Goal: Navigation & Orientation: Understand site structure

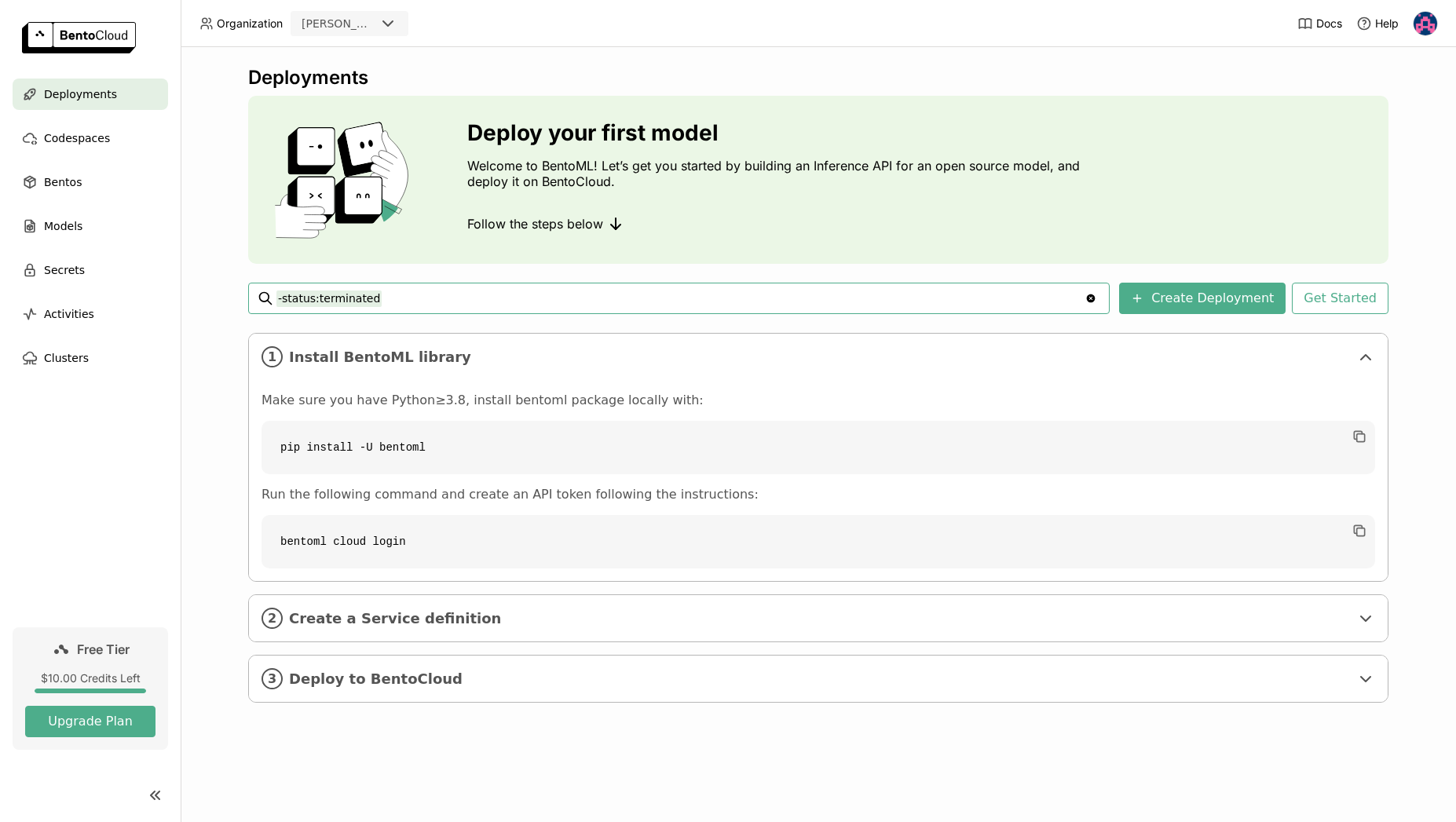
click at [591, 302] on input "-status:terminated" at bounding box center [680, 298] width 808 height 25
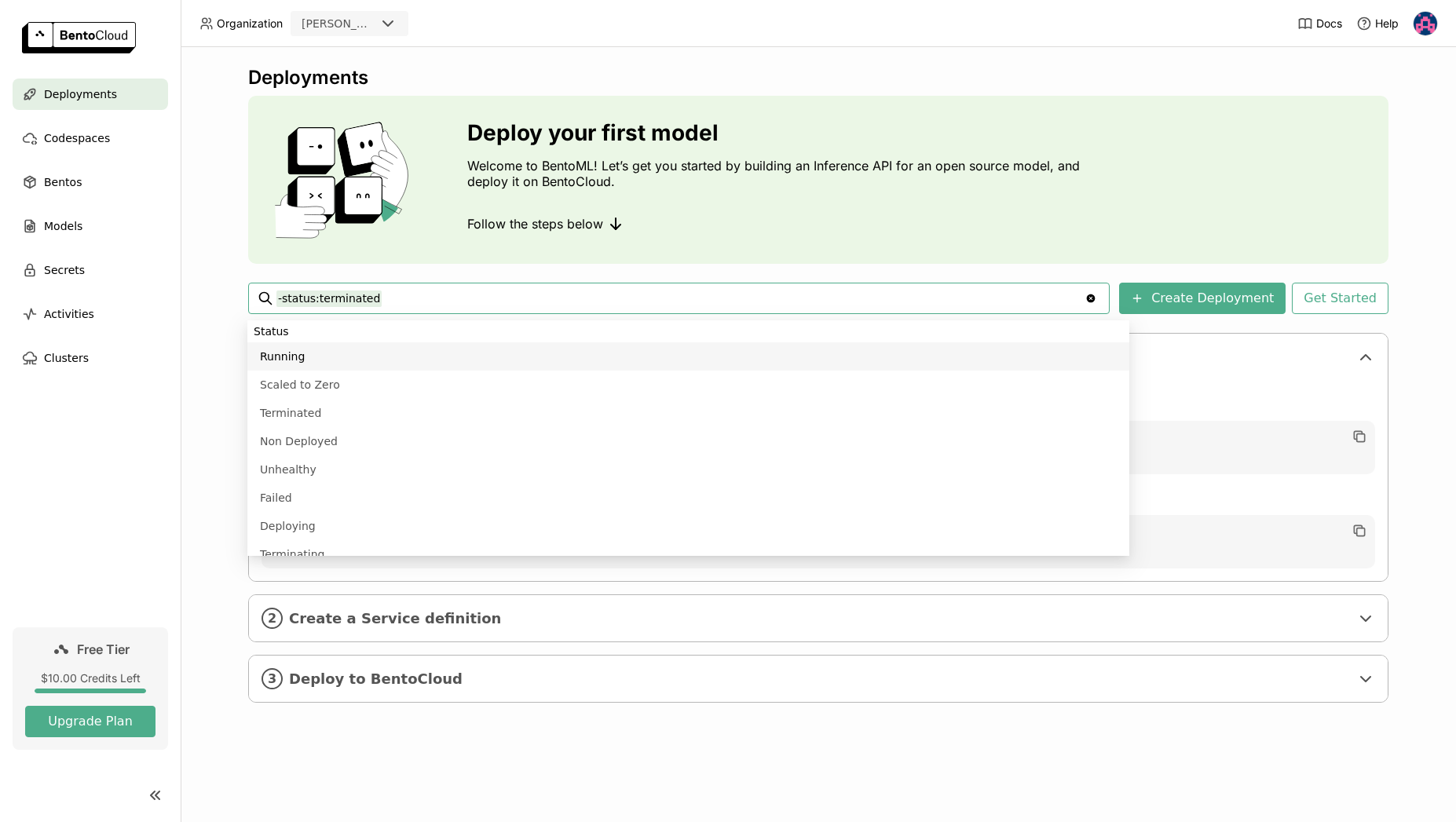
click at [632, 261] on div "Deploy your first model Welcome to BentoML! Let’s get you started by building a…" at bounding box center [818, 180] width 1140 height 168
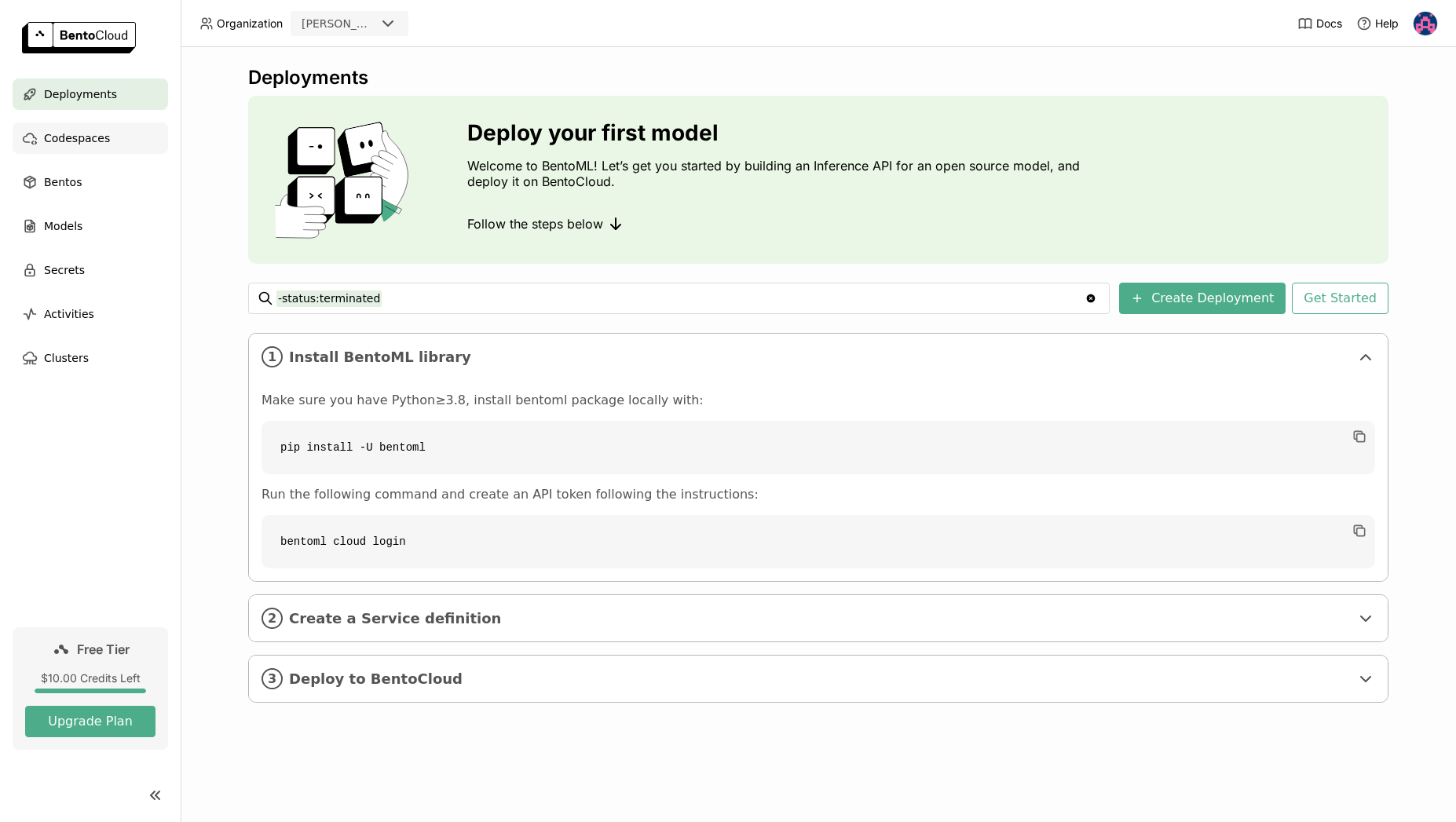
click at [93, 146] on span "Codespaces" at bounding box center [77, 138] width 66 height 19
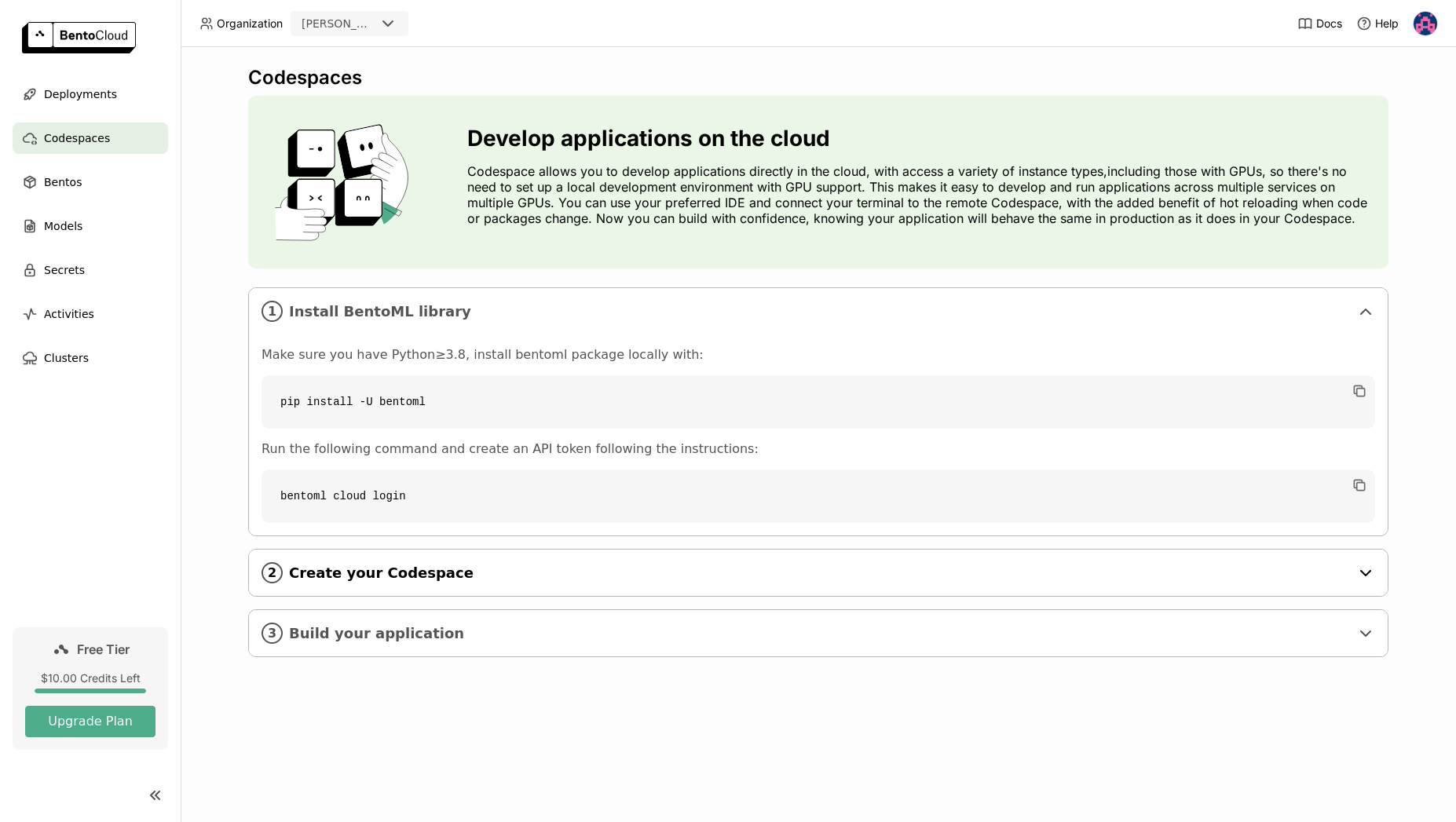
click at [333, 560] on div "2 Create your Codespace" at bounding box center [818, 573] width 1139 height 46
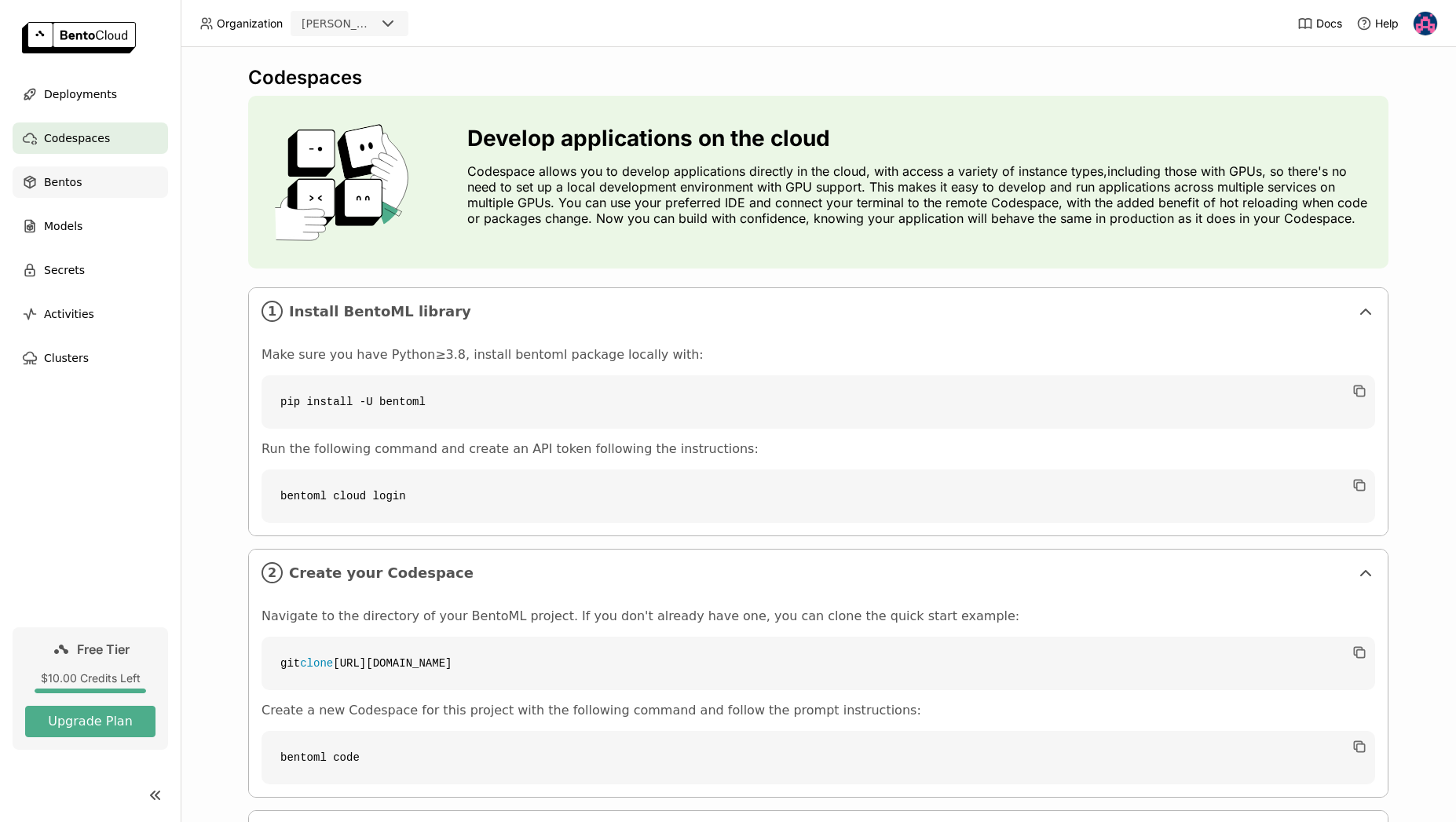
click at [71, 180] on span "Bentos" at bounding box center [62, 183] width 37 height 19
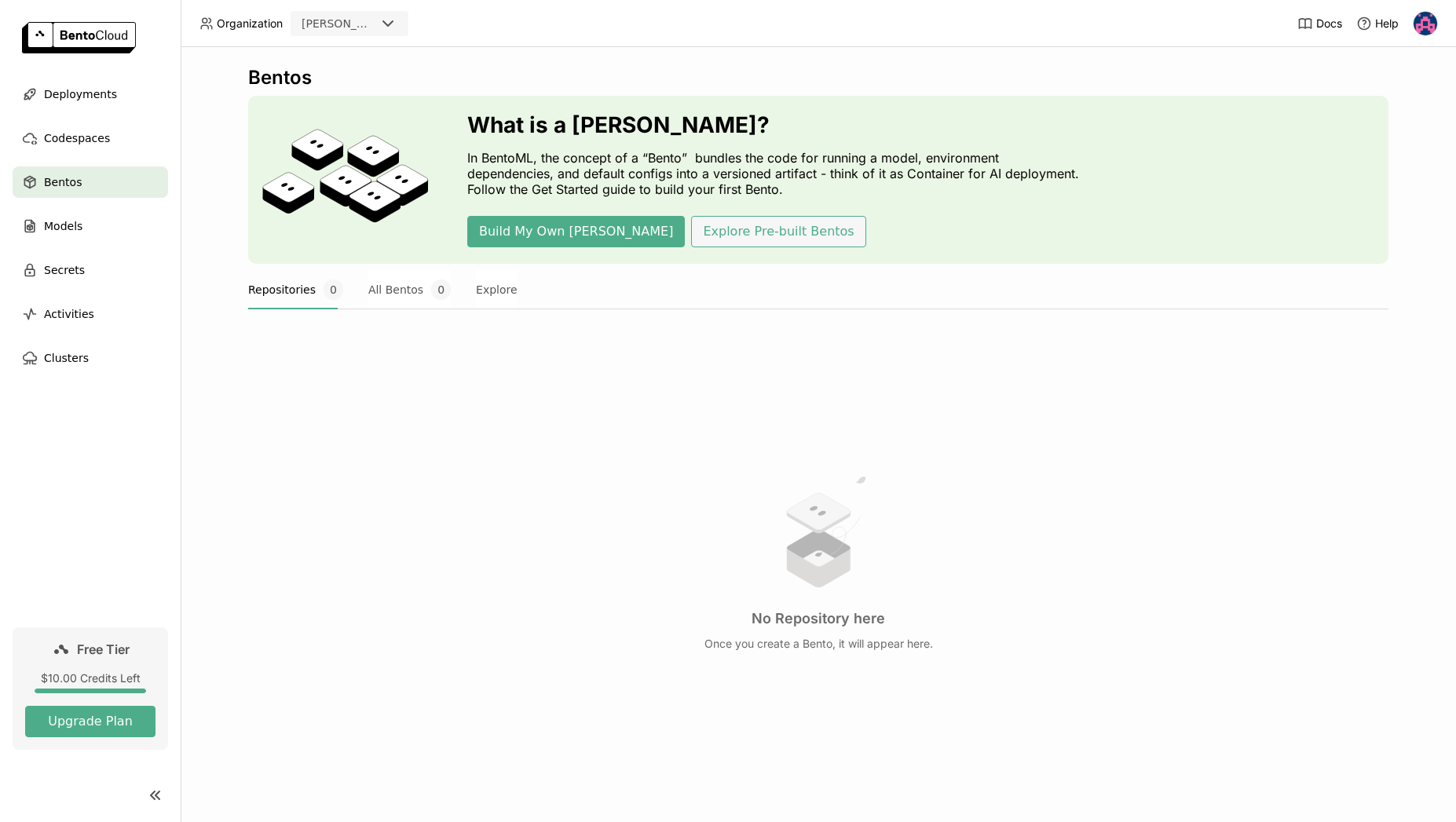
click at [691, 237] on button "Explore Pre-built Bentos" at bounding box center [777, 232] width 174 height 32
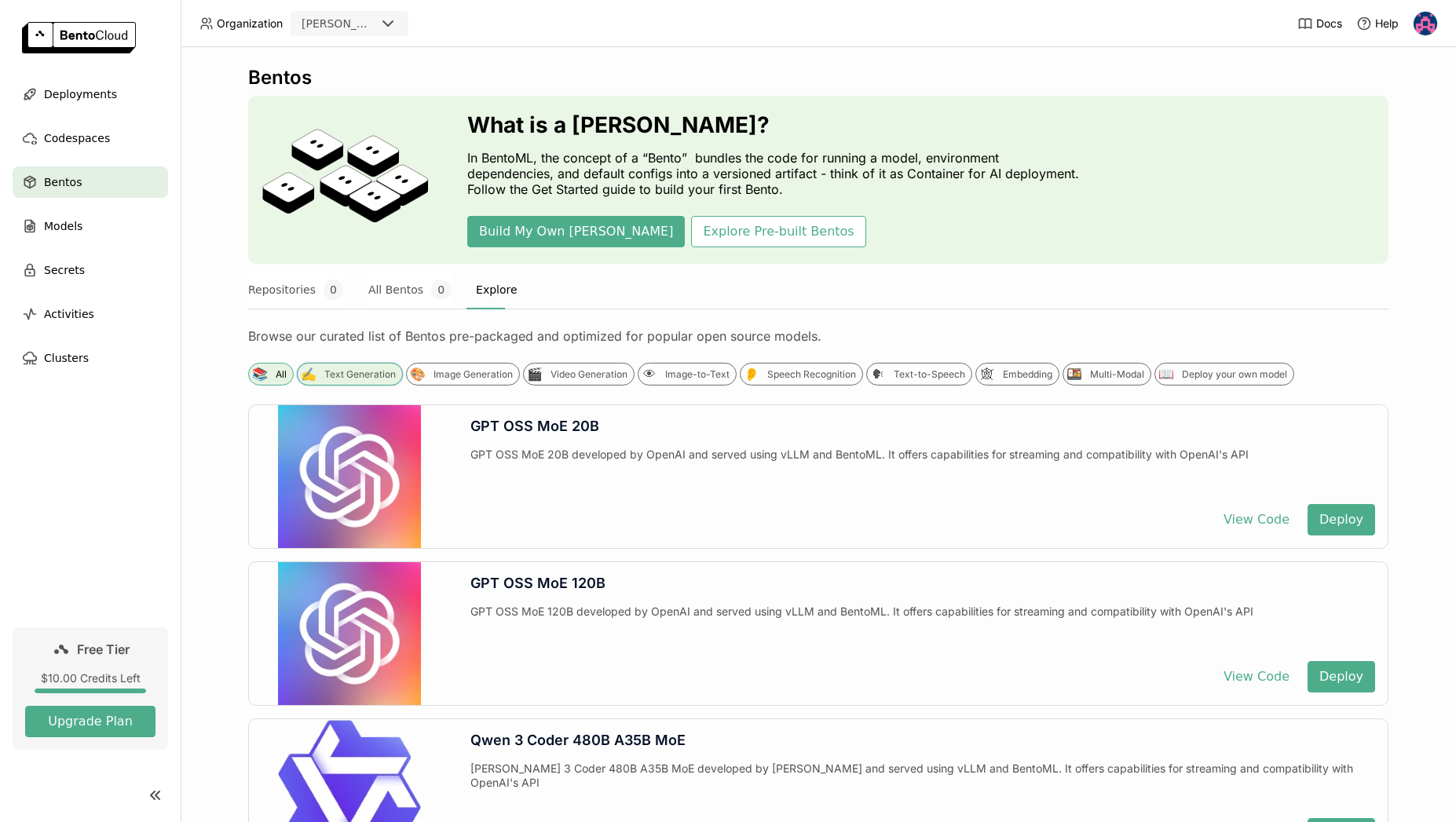
click at [333, 376] on div "Text Generation" at bounding box center [359, 374] width 71 height 12
click at [469, 380] on div "Image Generation" at bounding box center [473, 374] width 80 height 12
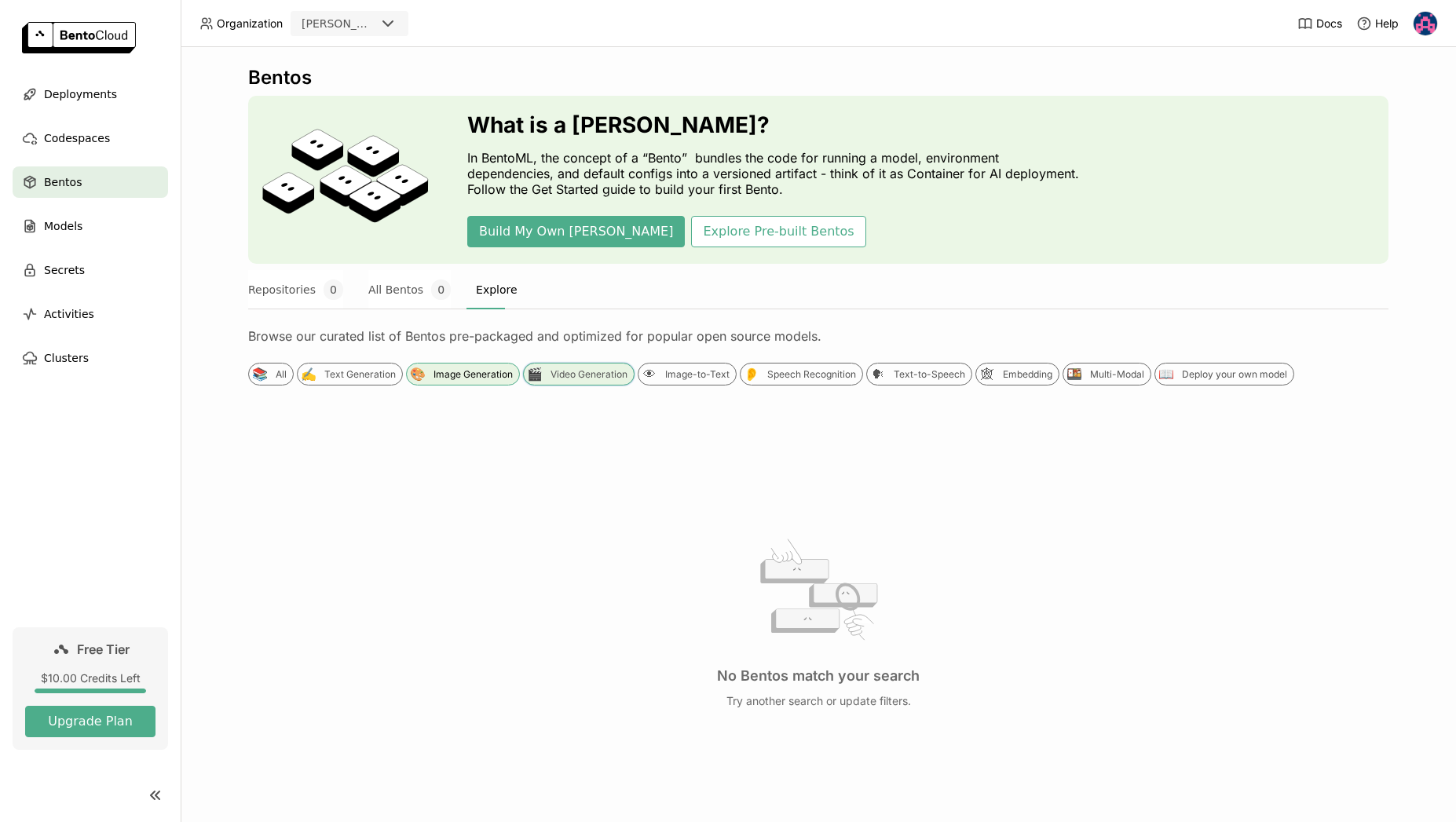
click at [573, 380] on div "Video Generation" at bounding box center [589, 374] width 77 height 12
click at [680, 373] on div "Image-to-Text" at bounding box center [697, 374] width 64 height 12
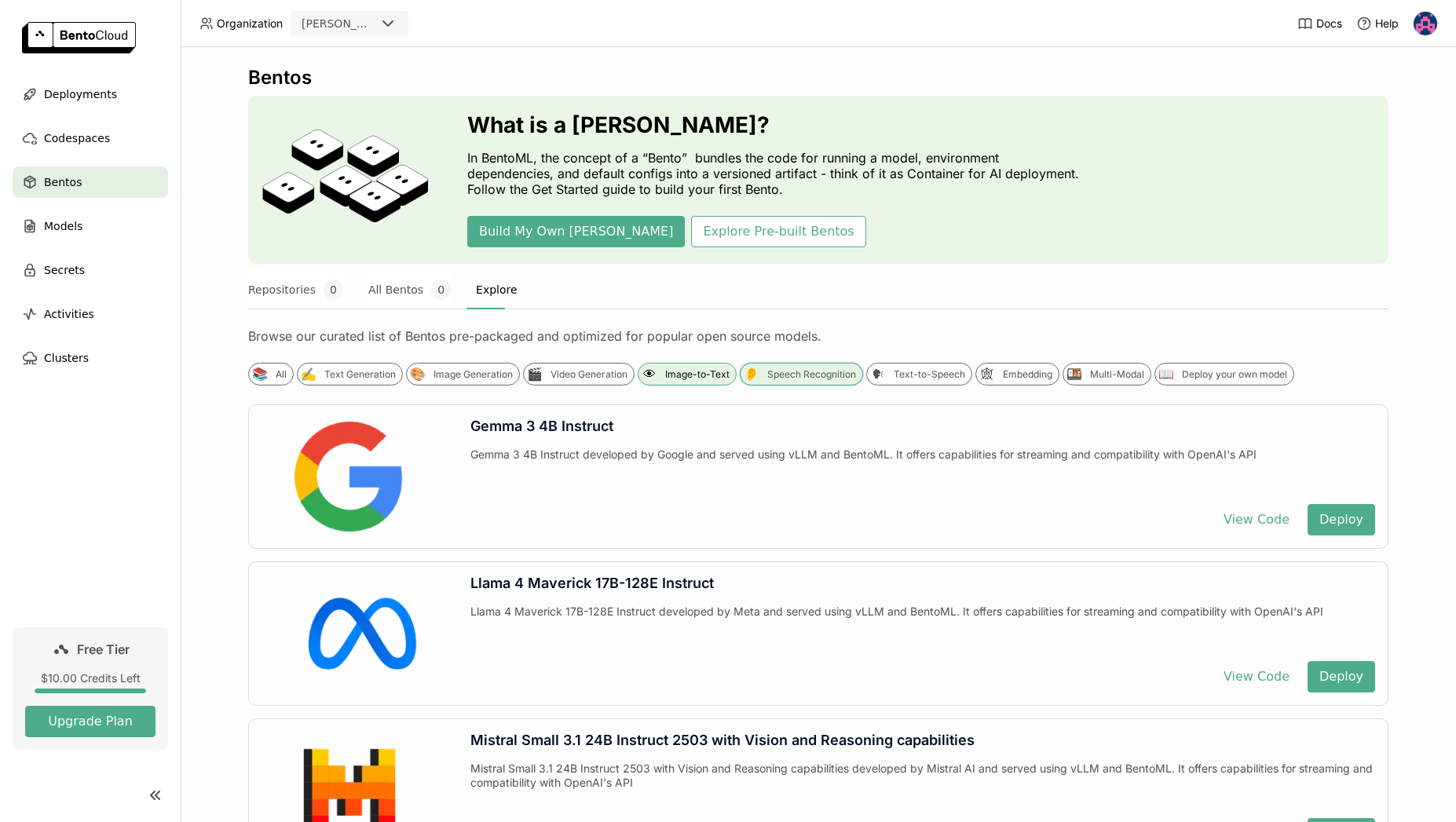
click at [777, 382] on div "👂 Speech Recognition" at bounding box center [802, 374] width 123 height 23
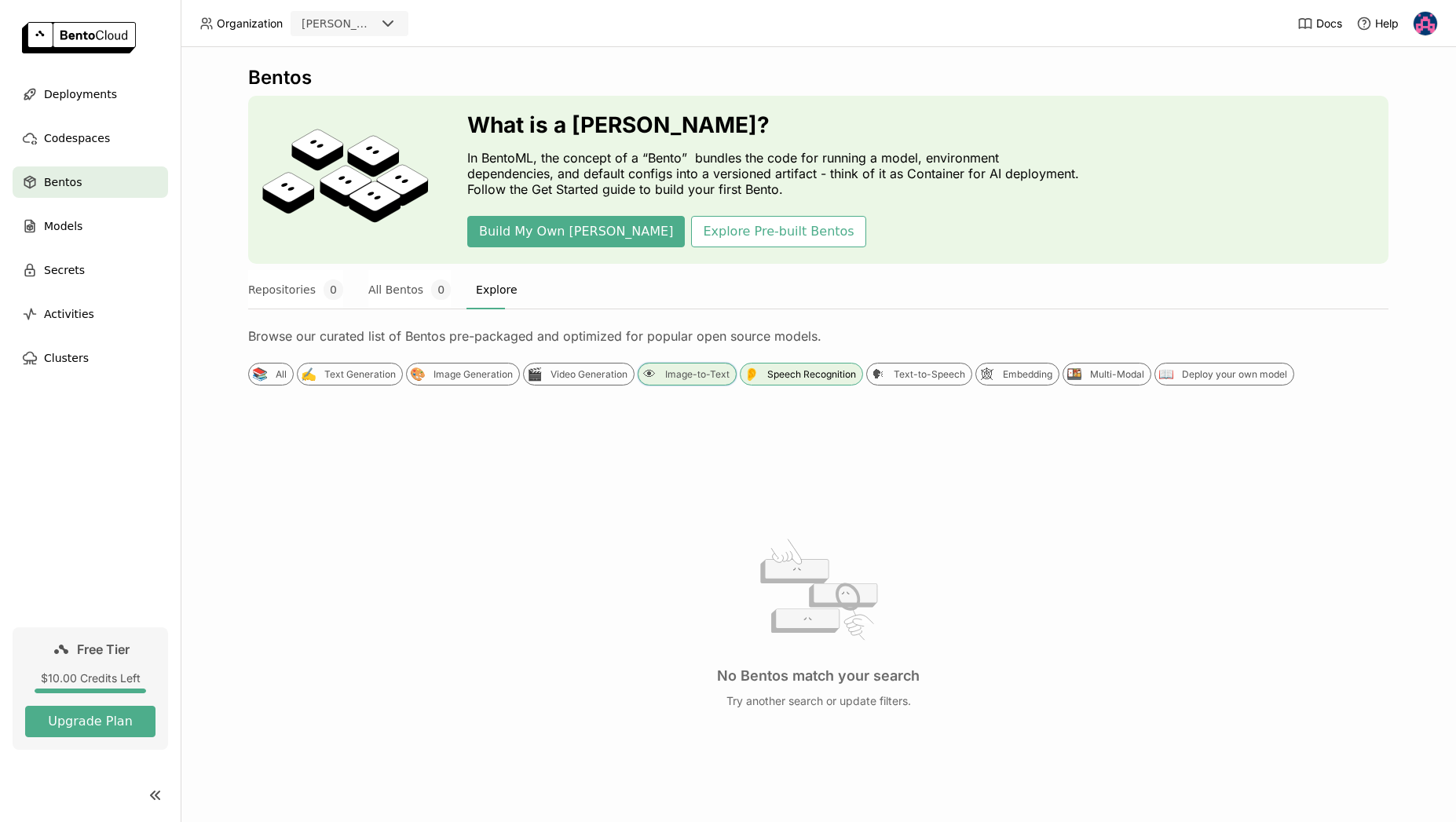
click at [651, 379] on div "👁" at bounding box center [649, 374] width 16 height 16
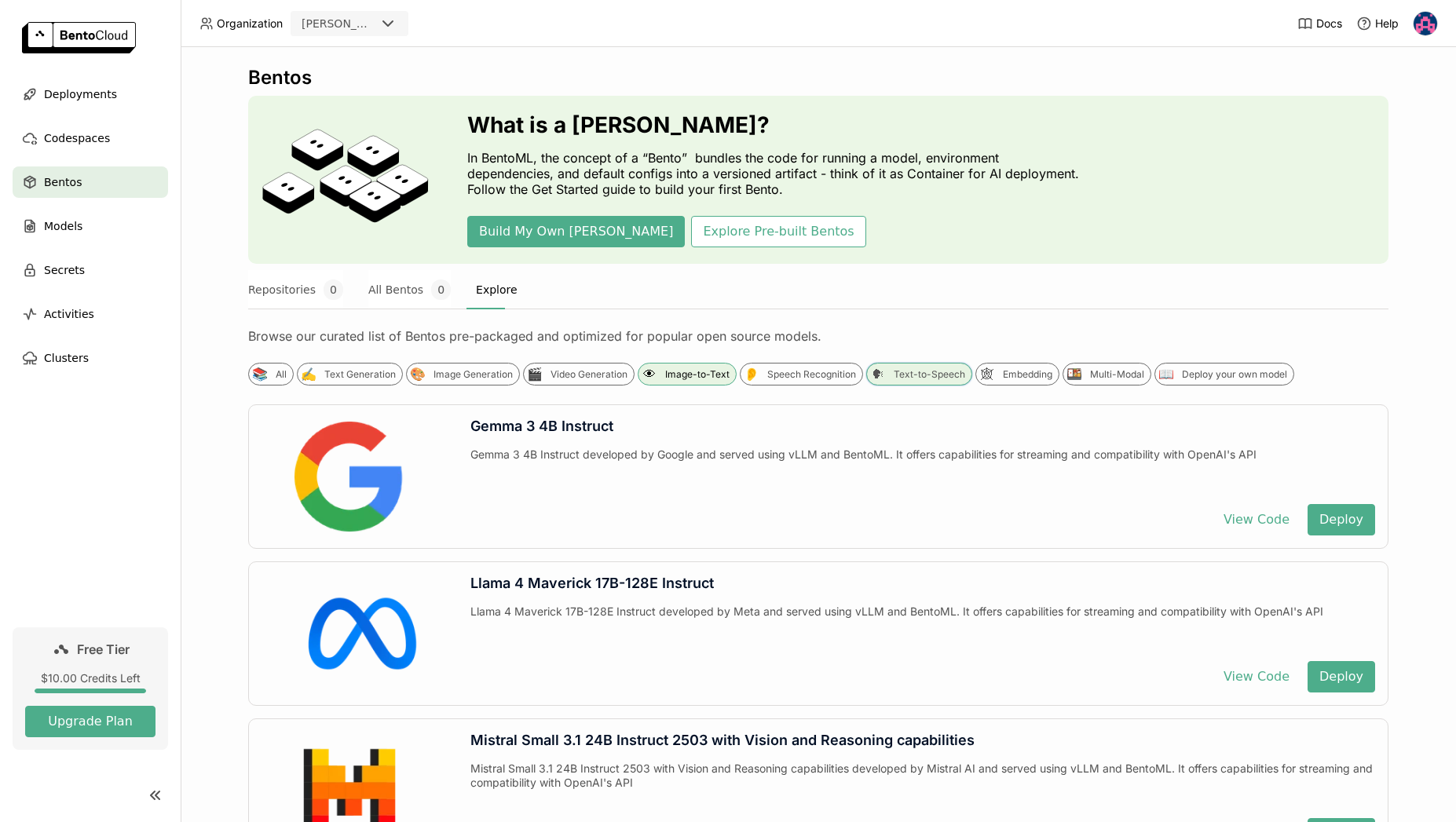
click at [933, 382] on div "🗣 Text-to-Speech" at bounding box center [919, 374] width 106 height 23
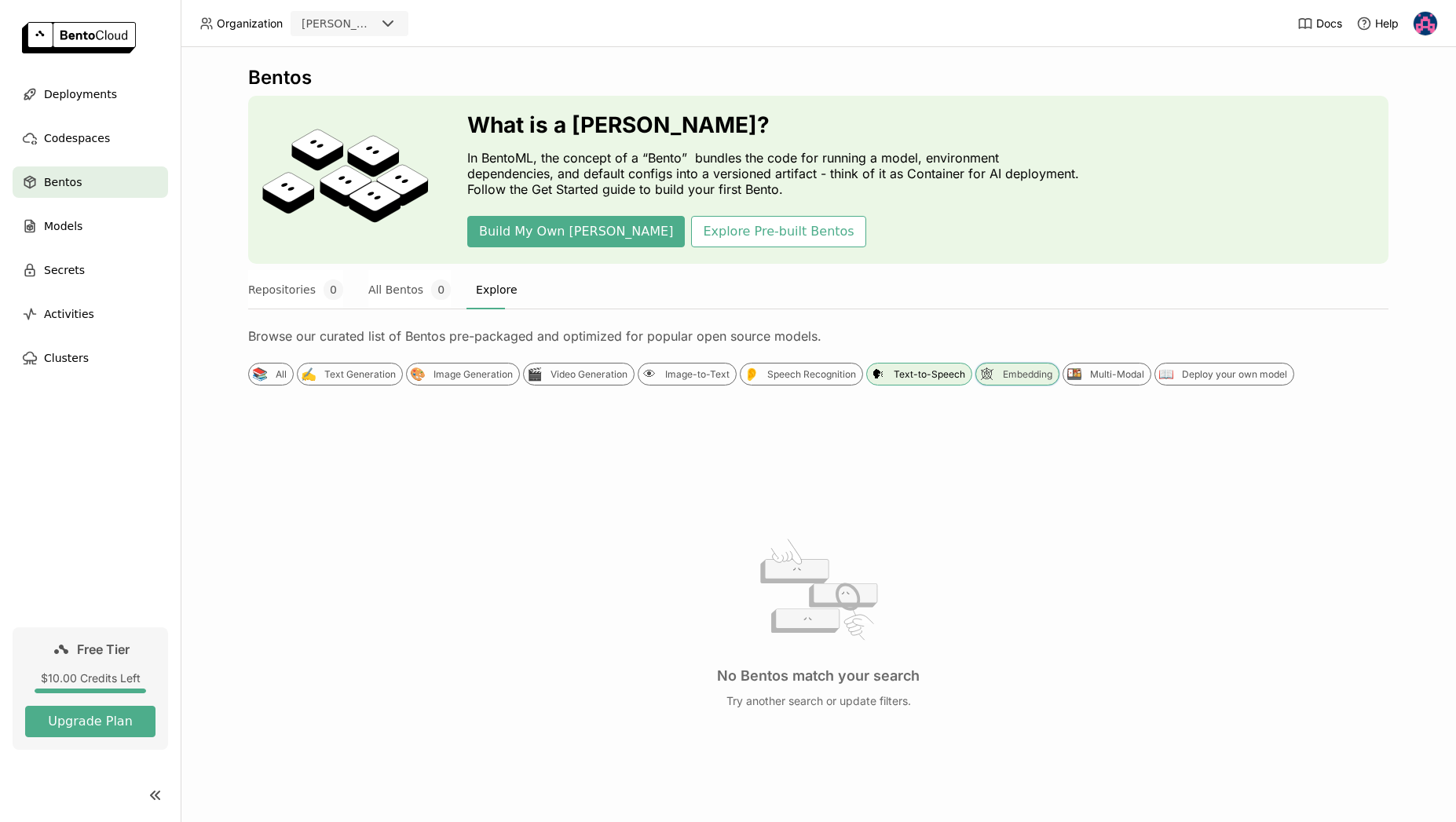
click at [1002, 371] on div "Embedding" at bounding box center [1026, 374] width 49 height 12
click at [1108, 367] on div "🍱 Multi-Modal" at bounding box center [1107, 374] width 88 height 23
click at [333, 382] on div "✍️ Text Generation" at bounding box center [350, 374] width 106 height 23
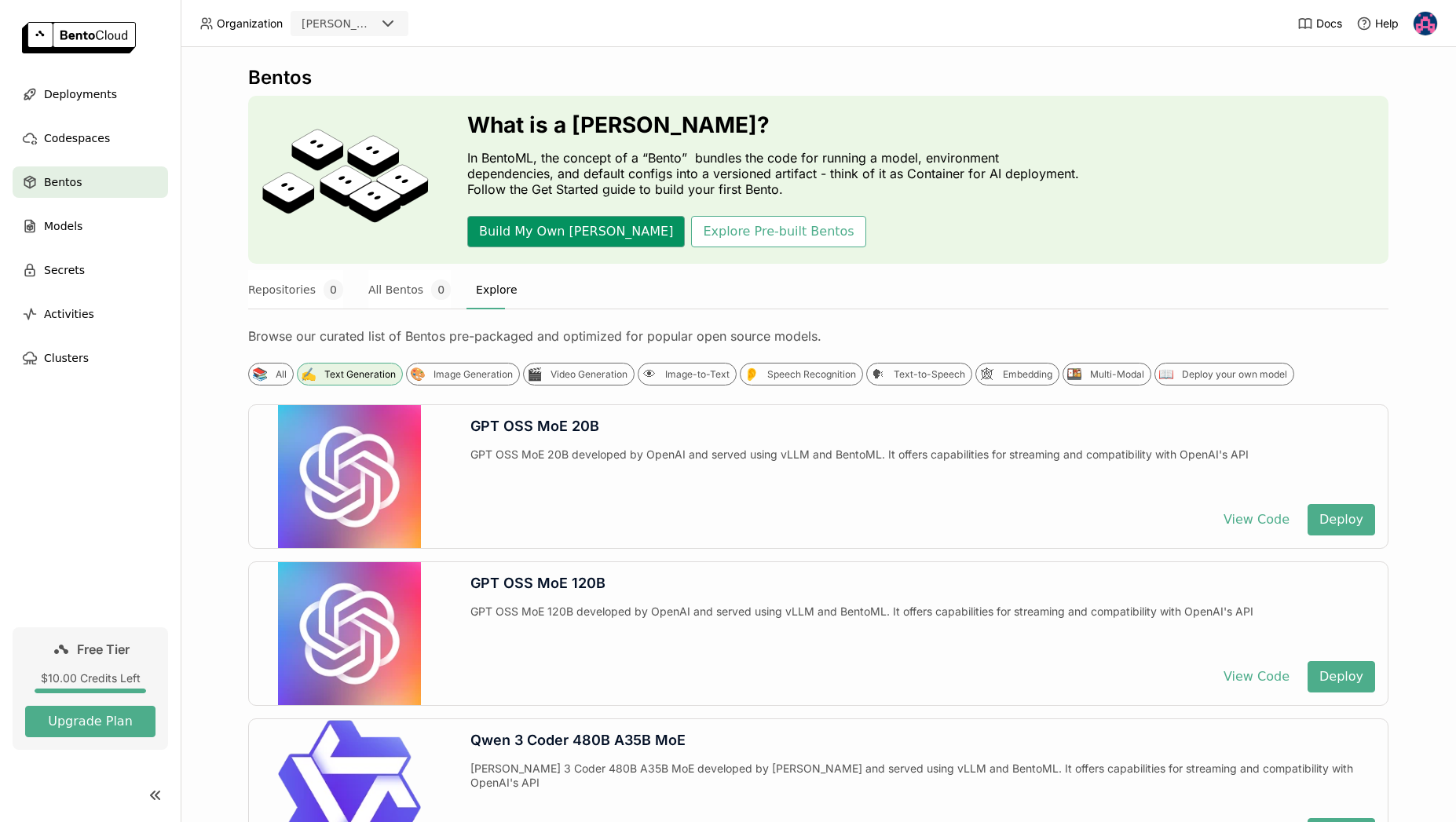
click at [524, 216] on button "Build My Own [PERSON_NAME]" at bounding box center [576, 232] width 217 height 32
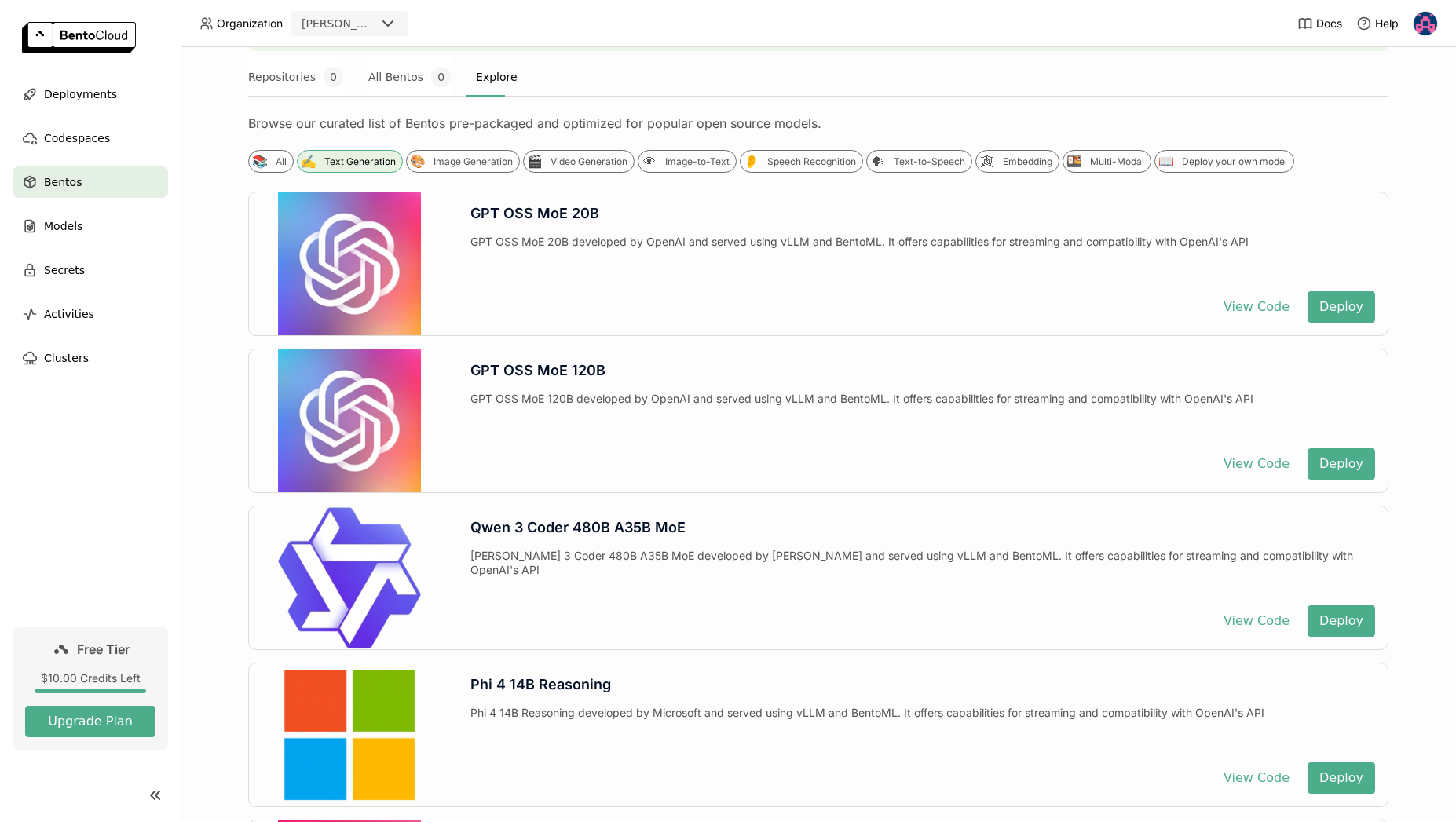
scroll to position [377, 0]
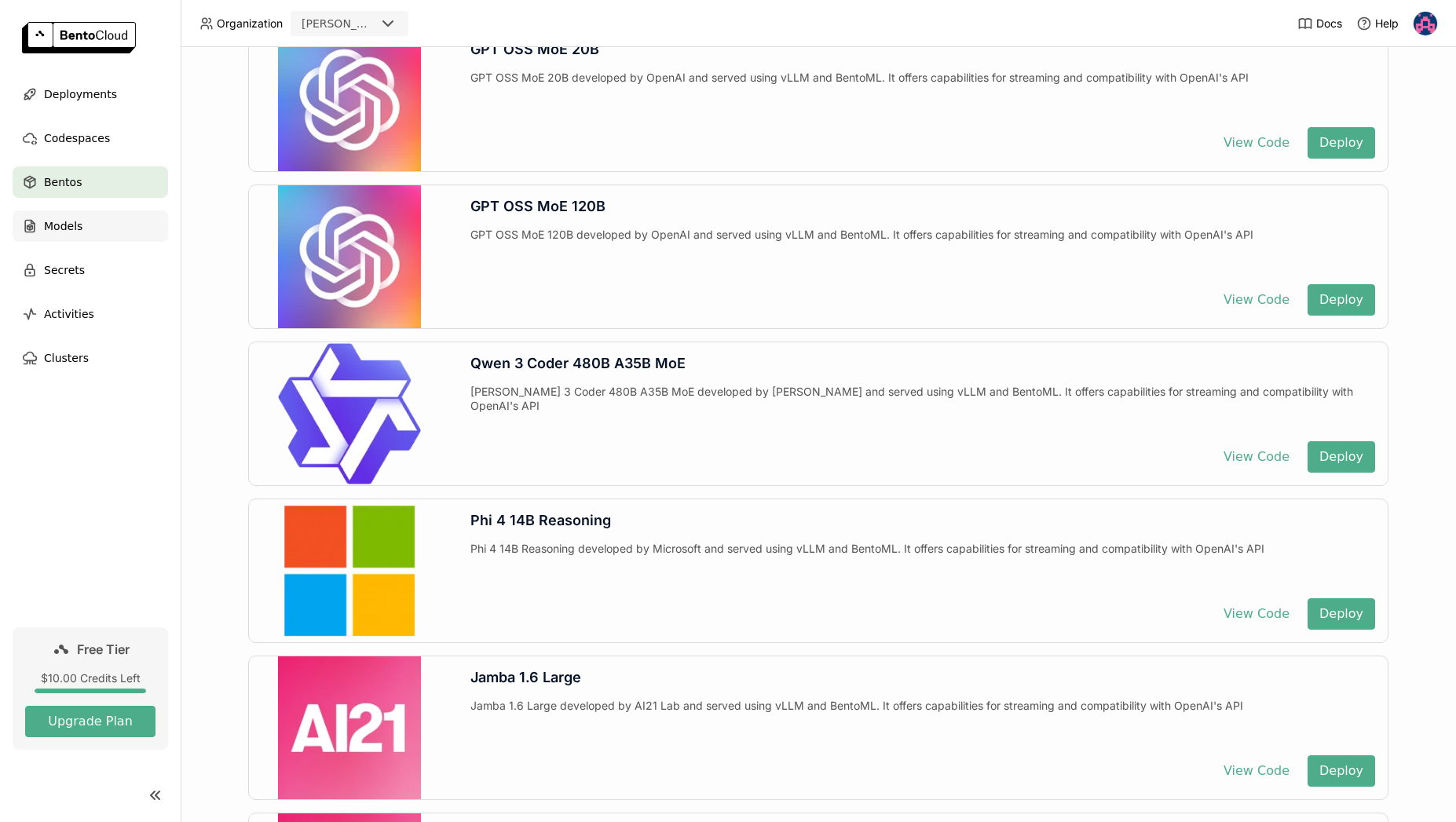
click at [89, 226] on div "Models" at bounding box center [90, 226] width 156 height 32
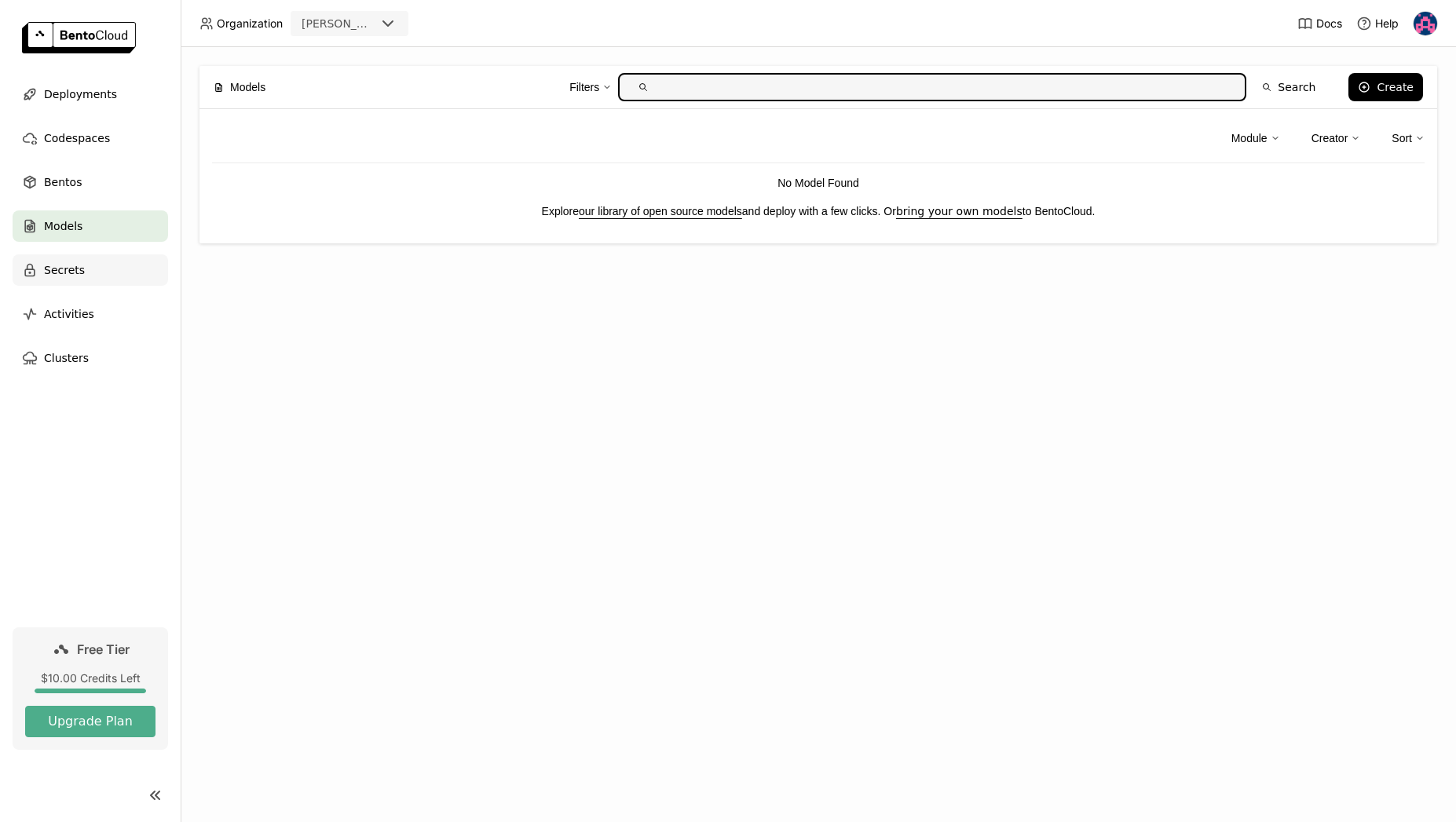
click at [85, 256] on div "Secrets" at bounding box center [90, 270] width 156 height 32
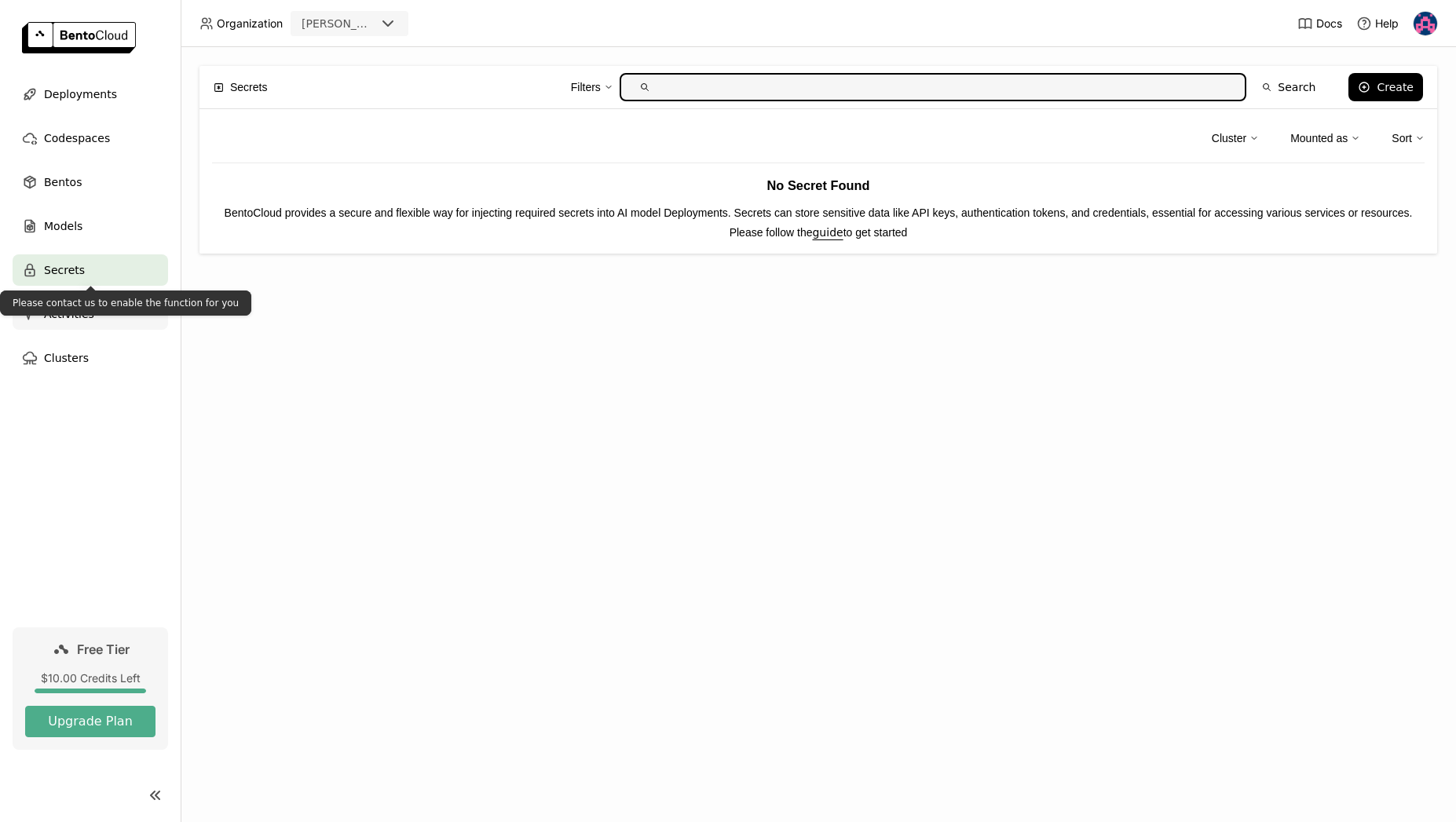
click at [82, 319] on span "Activities" at bounding box center [69, 314] width 50 height 19
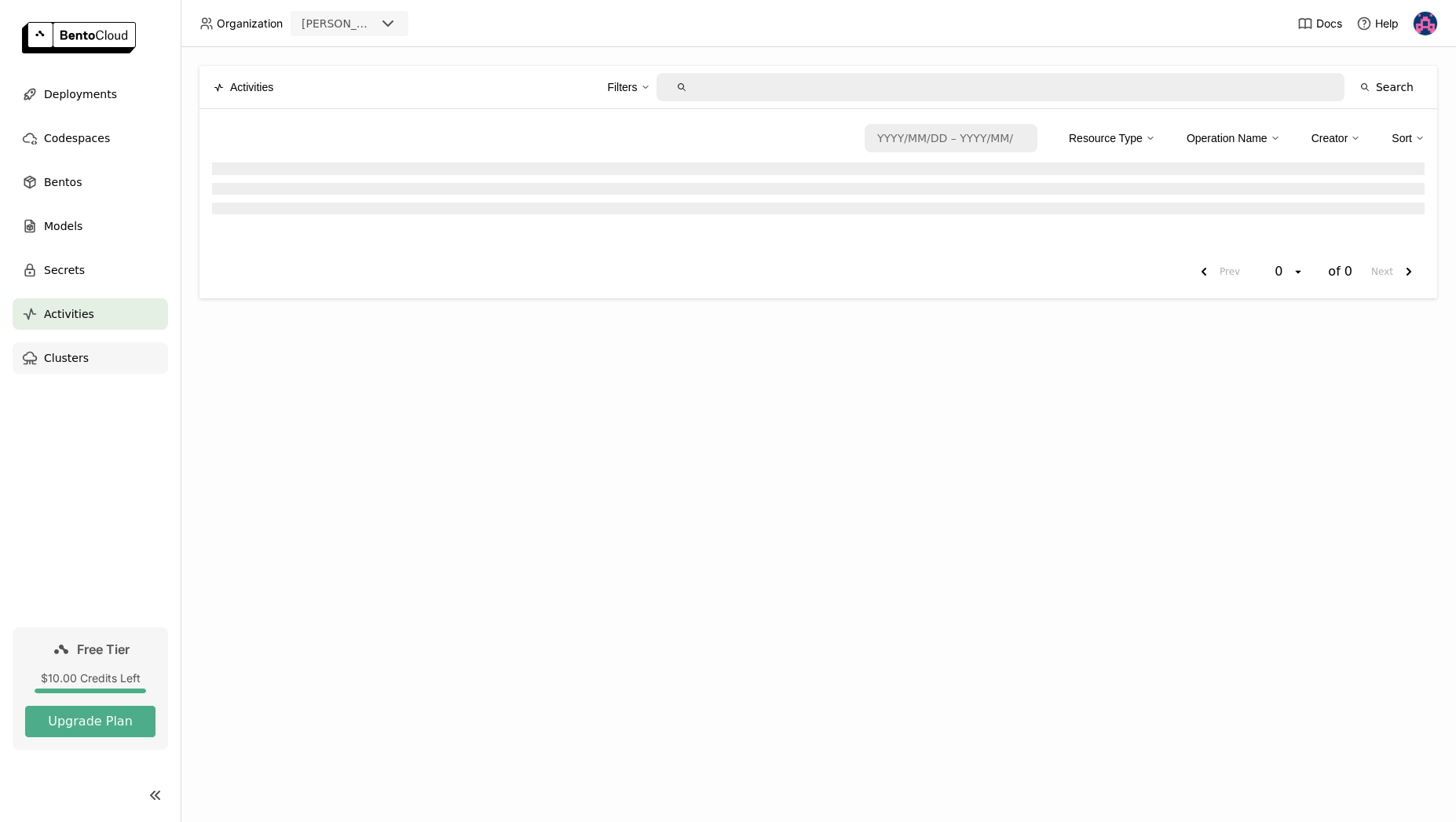
click at [83, 360] on span "Clusters" at bounding box center [66, 359] width 45 height 19
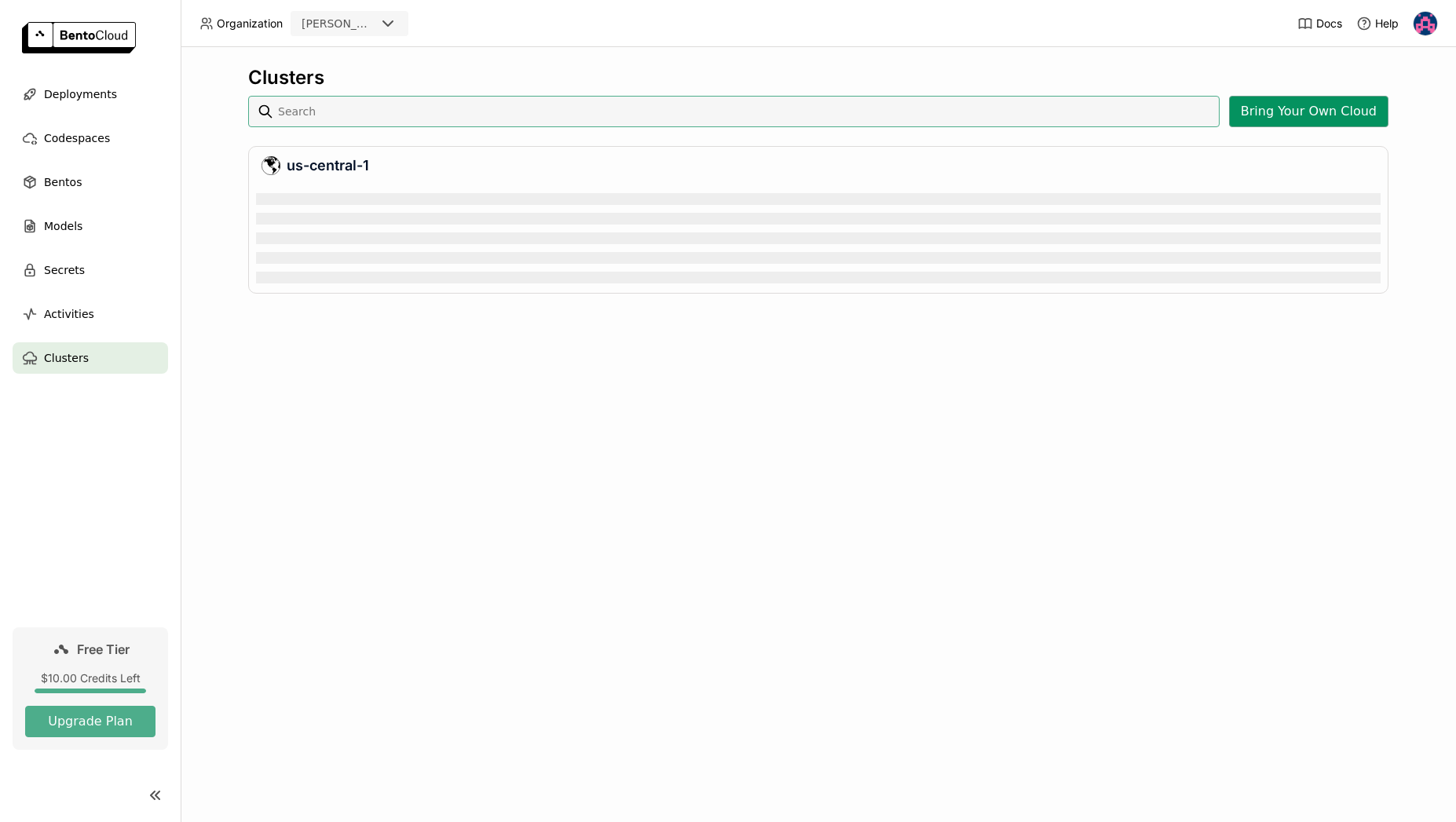
click at [1326, 116] on button "Bring Your Own Cloud" at bounding box center [1309, 112] width 160 height 32
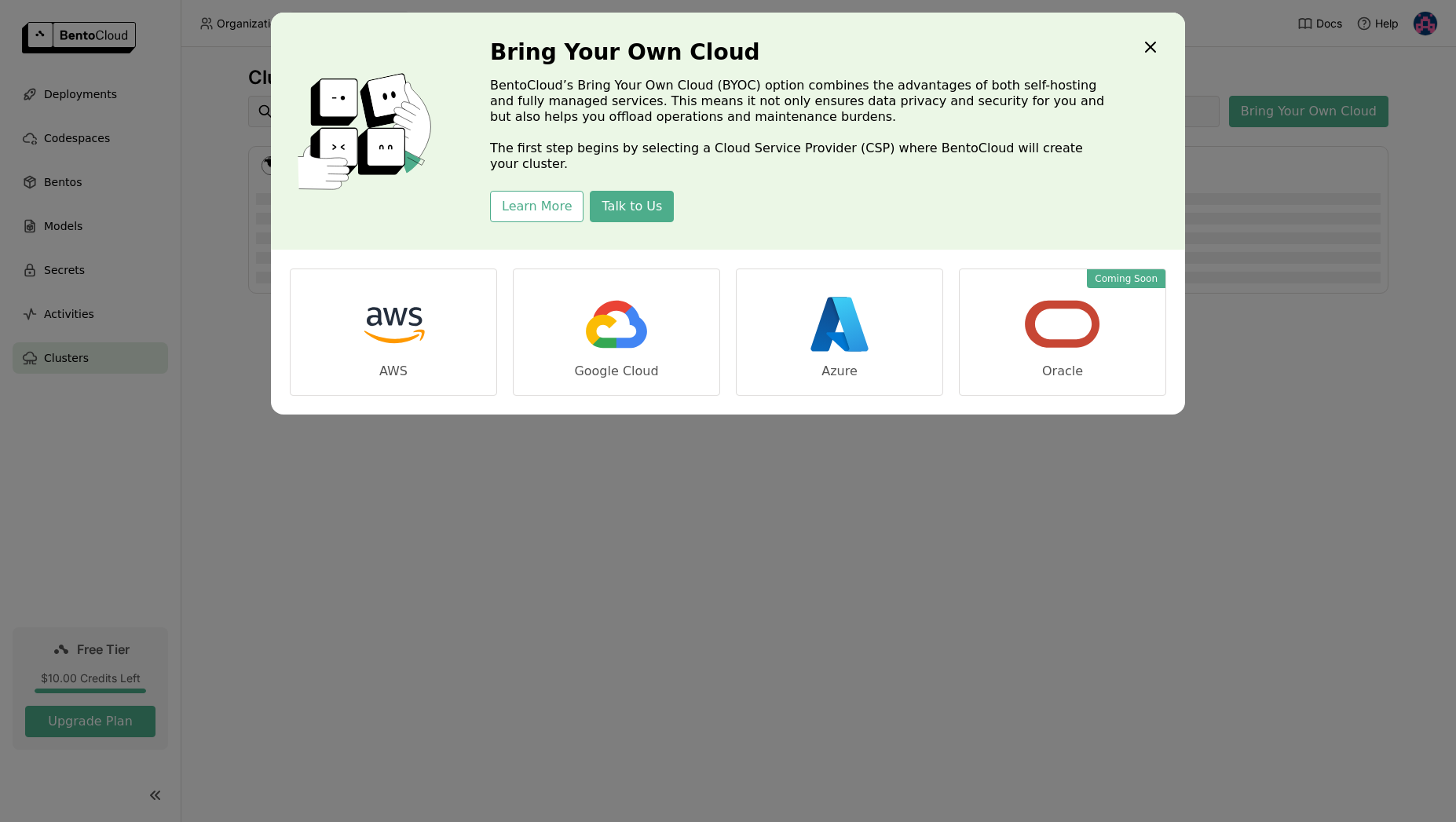
click at [1146, 45] on icon "Close" at bounding box center [1150, 47] width 19 height 19
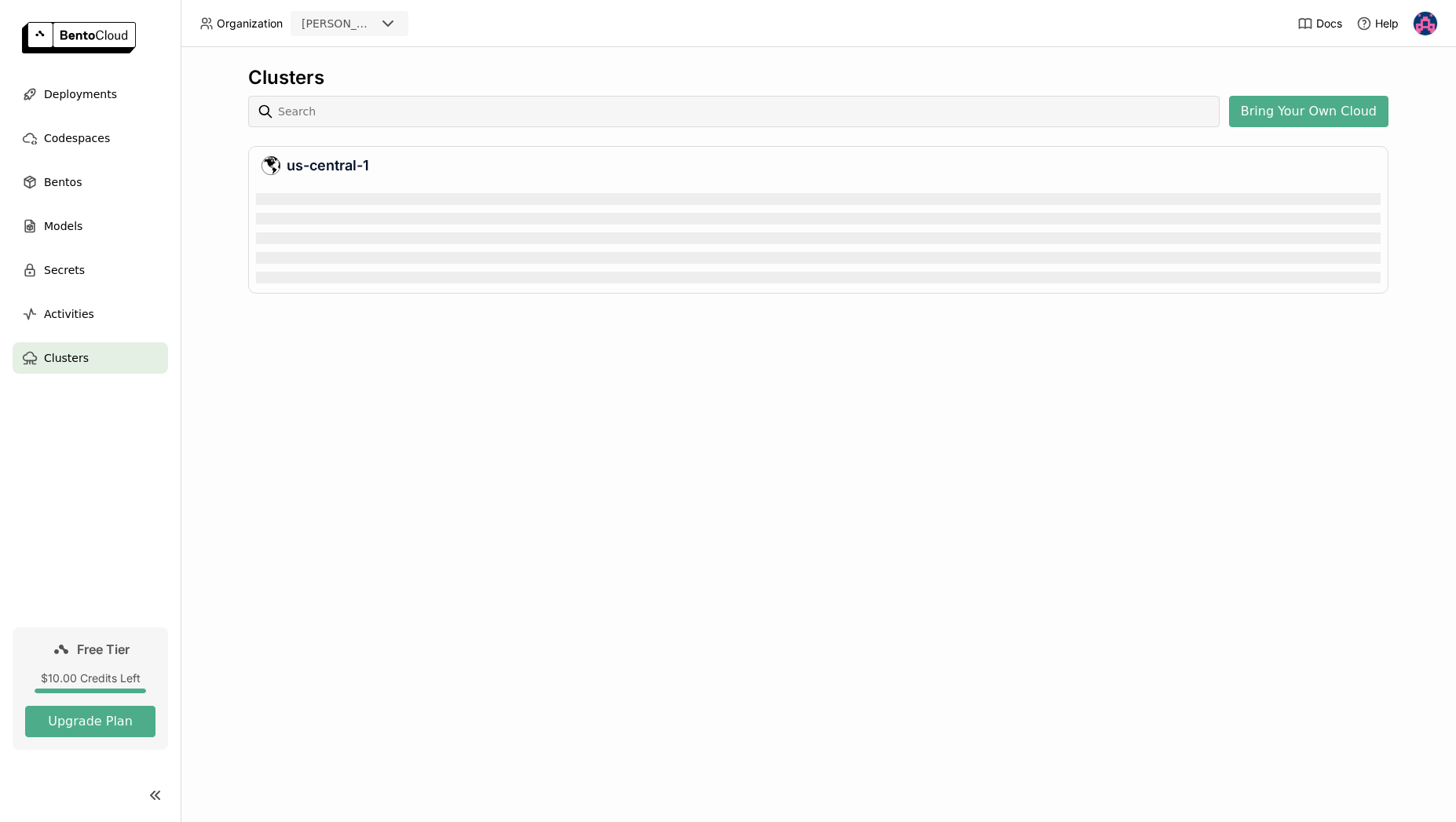
click at [1413, 26] on div at bounding box center [1425, 23] width 25 height 25
click at [1392, 148] on span "Logout" at bounding box center [1392, 148] width 34 height 14
